Goal: Transaction & Acquisition: Subscribe to service/newsletter

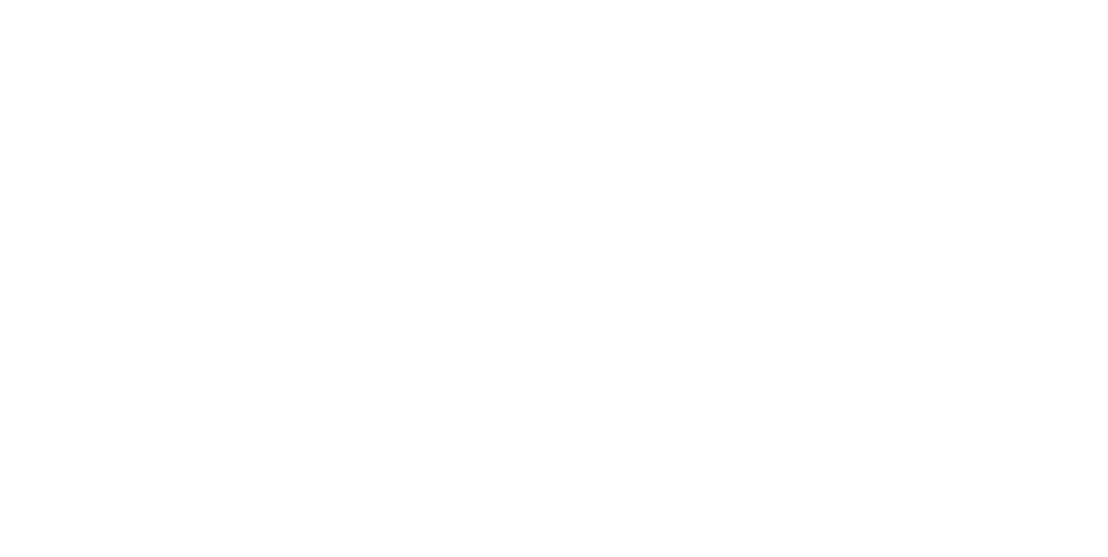
select select "*"
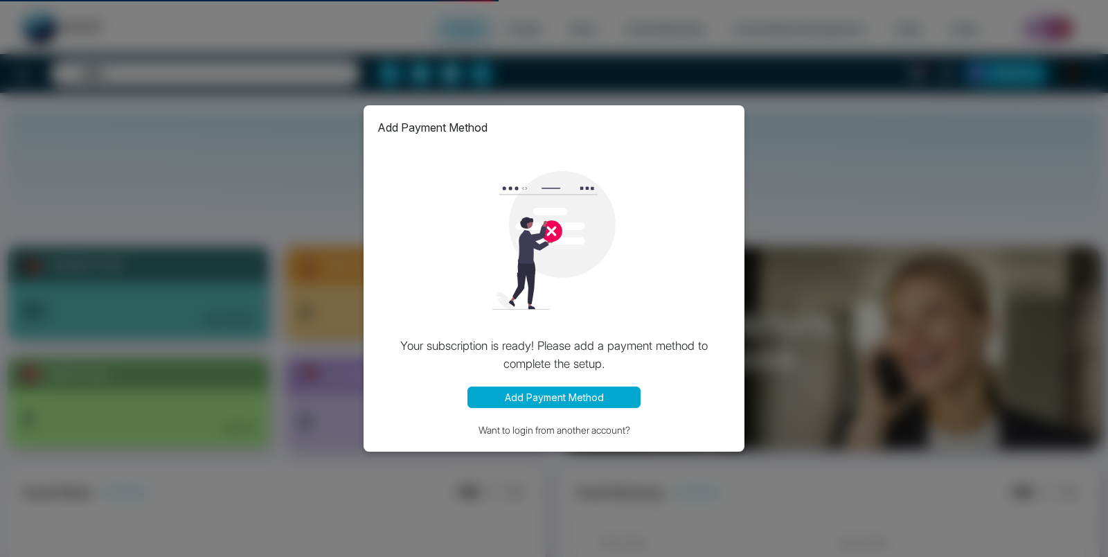
click at [398, 24] on div "Add Payment Method Your subscription is ready! Please add a payment method to c…" at bounding box center [554, 278] width 1108 height 557
click at [844, 346] on div "Add Payment Method Your subscription is ready! Please add a payment method to c…" at bounding box center [554, 278] width 1108 height 557
click at [581, 438] on div "Add Payment Method Your subscription is ready! Please add a payment method to c…" at bounding box center [554, 278] width 381 height 346
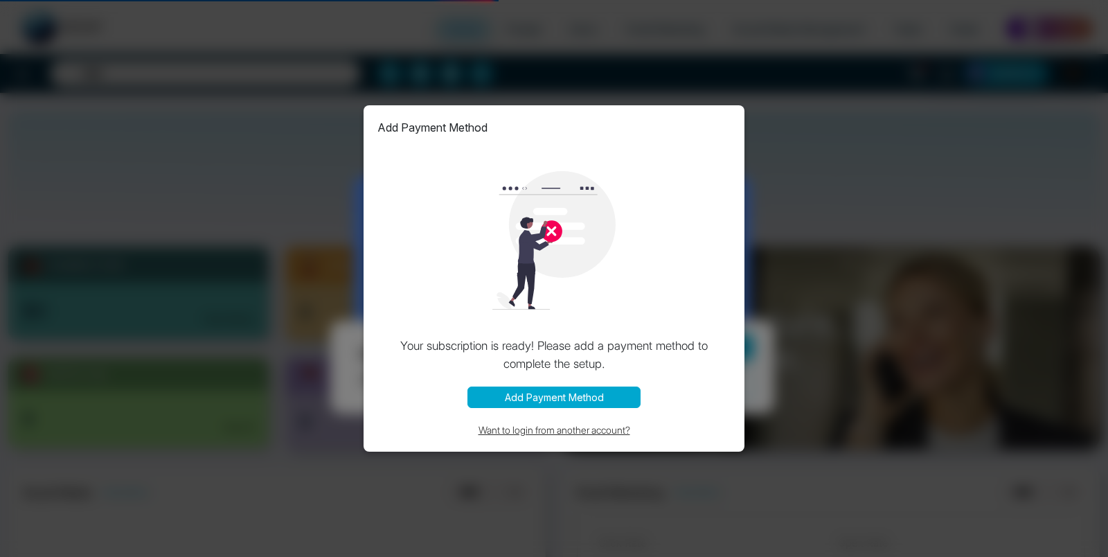
click at [581, 434] on button "Want to login from another account?" at bounding box center [553, 430] width 353 height 16
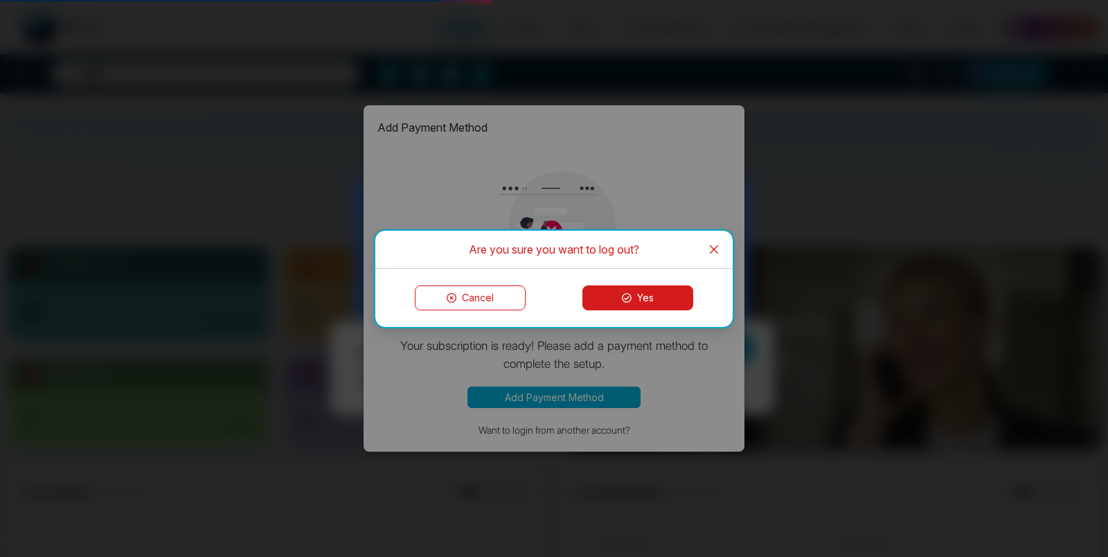
click at [620, 304] on button "Yes" at bounding box center [638, 297] width 111 height 25
